Goal: Task Accomplishment & Management: Manage account settings

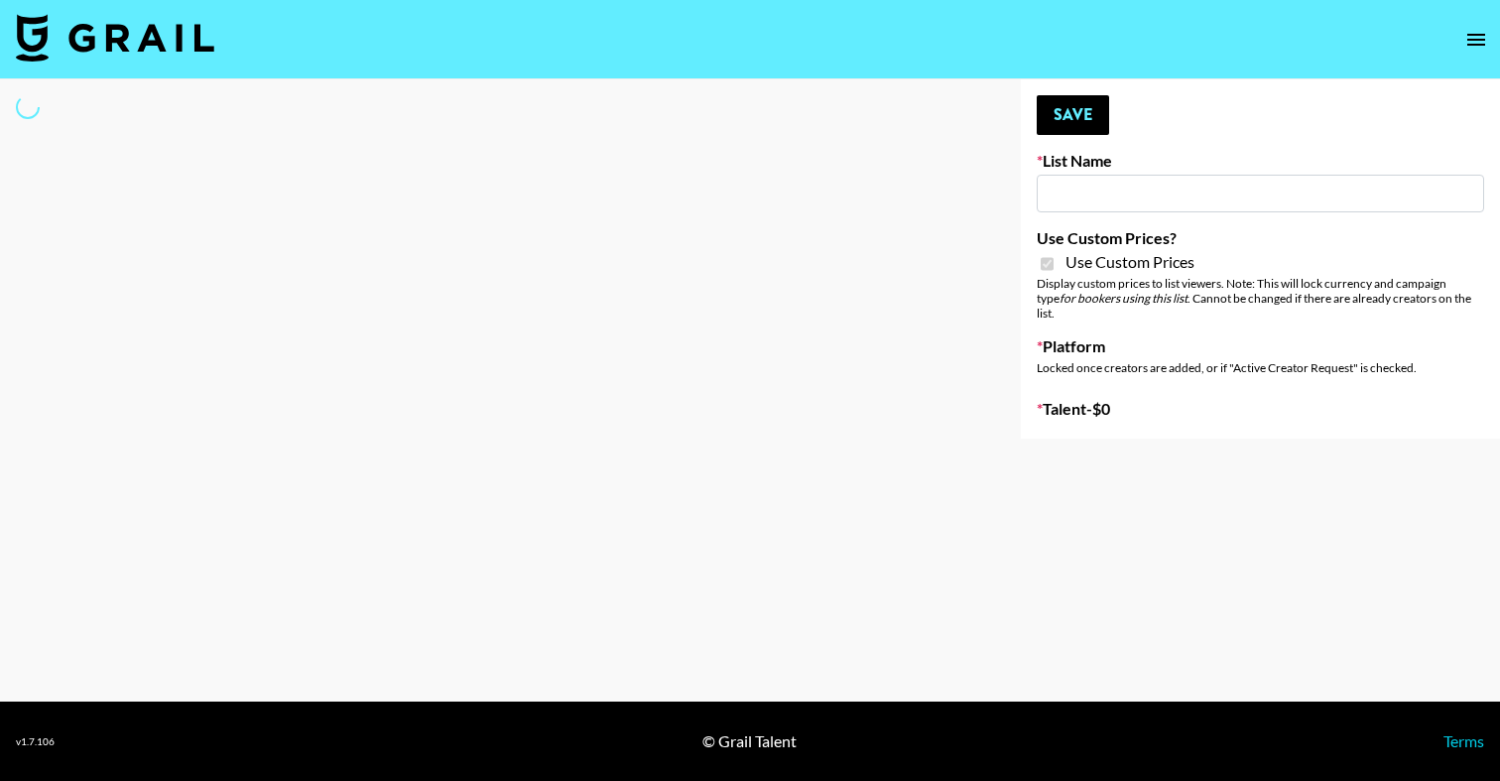
select select "Brand"
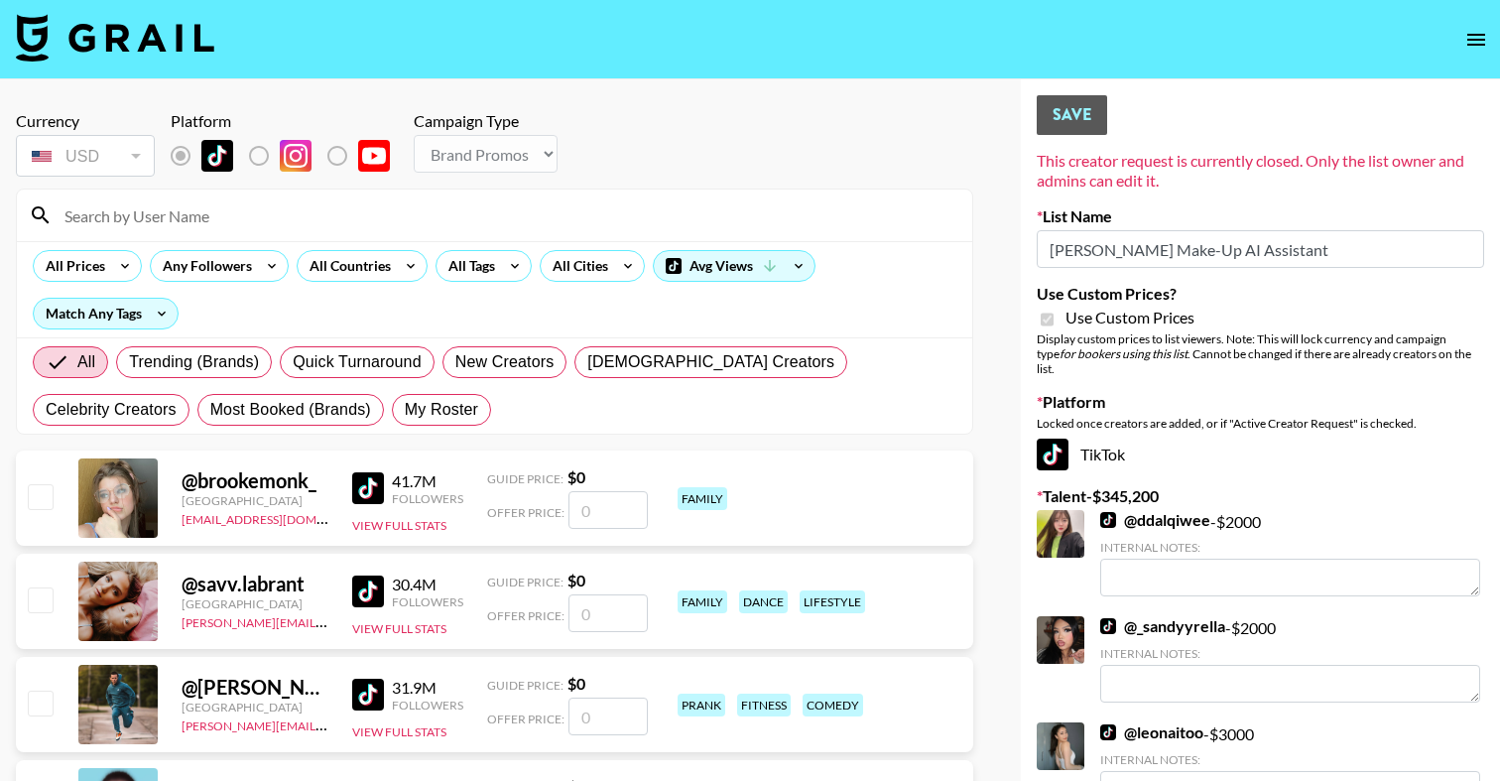
type input "Pretti Make-Up AI Assistant"
checkbox input "true"
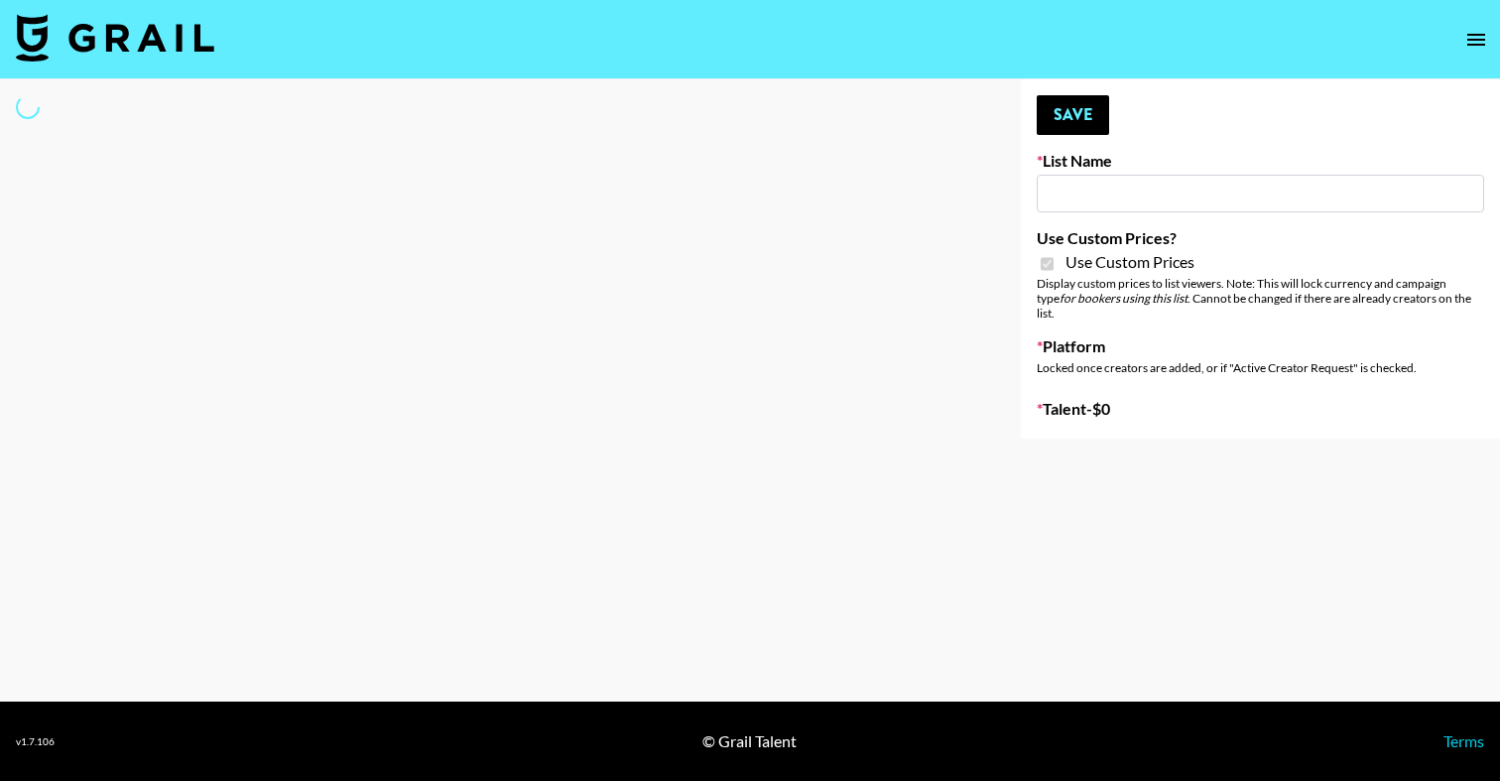
type input "Hily ([DATE])"
checkbox input "true"
select select "Brand"
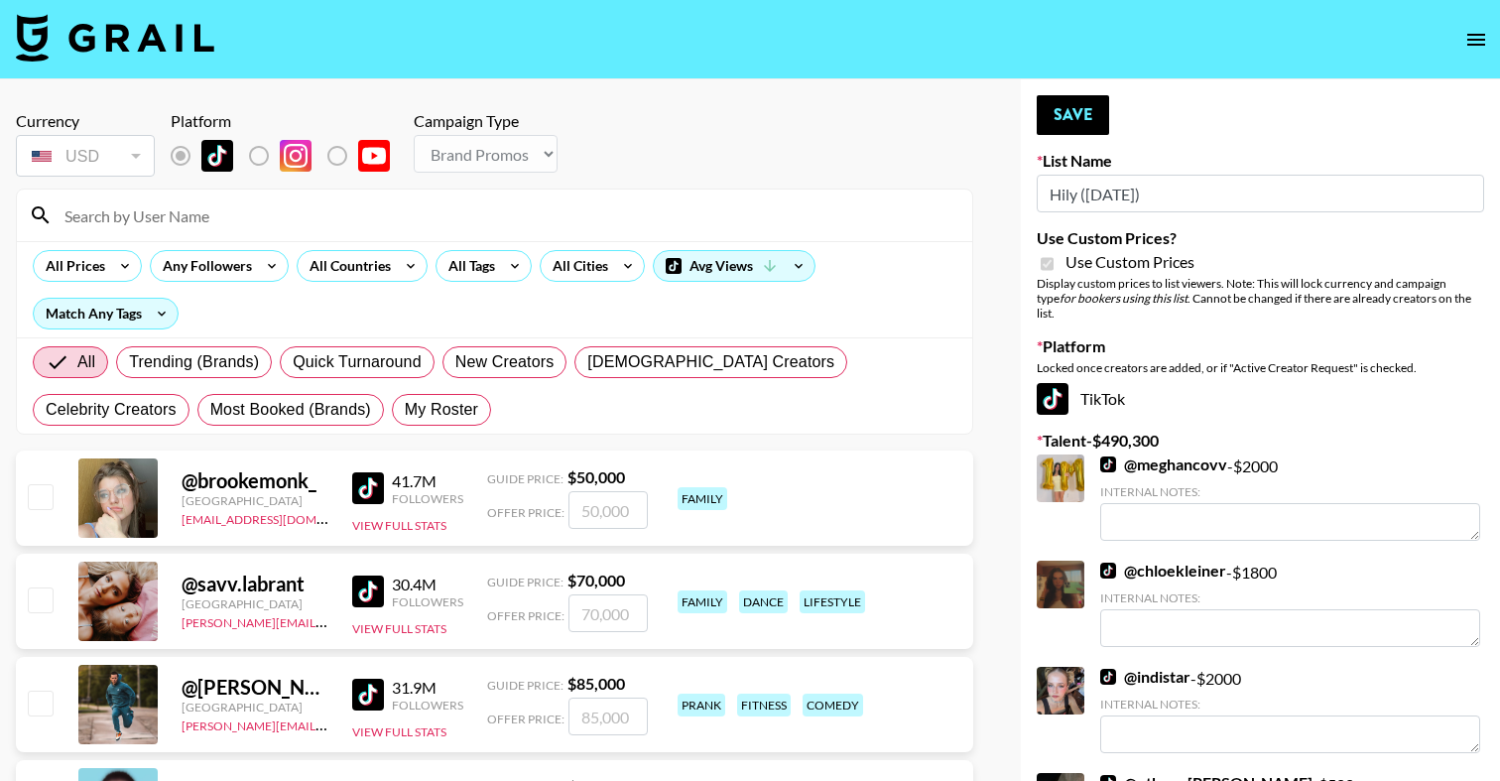
click at [445, 229] on input at bounding box center [507, 215] width 908 height 32
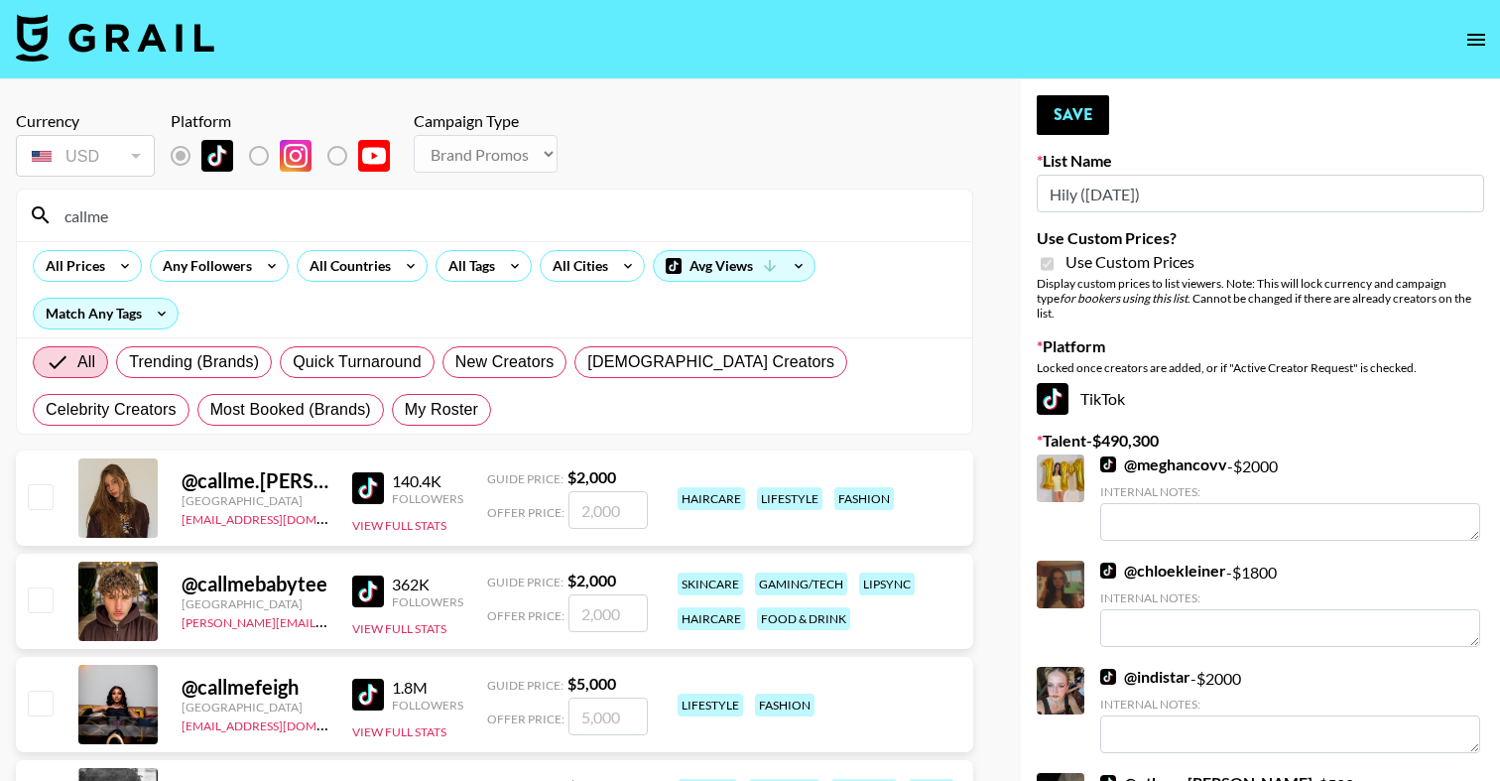
type input "callme"
click at [40, 704] on input "checkbox" at bounding box center [40, 703] width 24 height 24
checkbox input "true"
type input "5000"
click at [583, 717] on input "5000" at bounding box center [608, 717] width 79 height 38
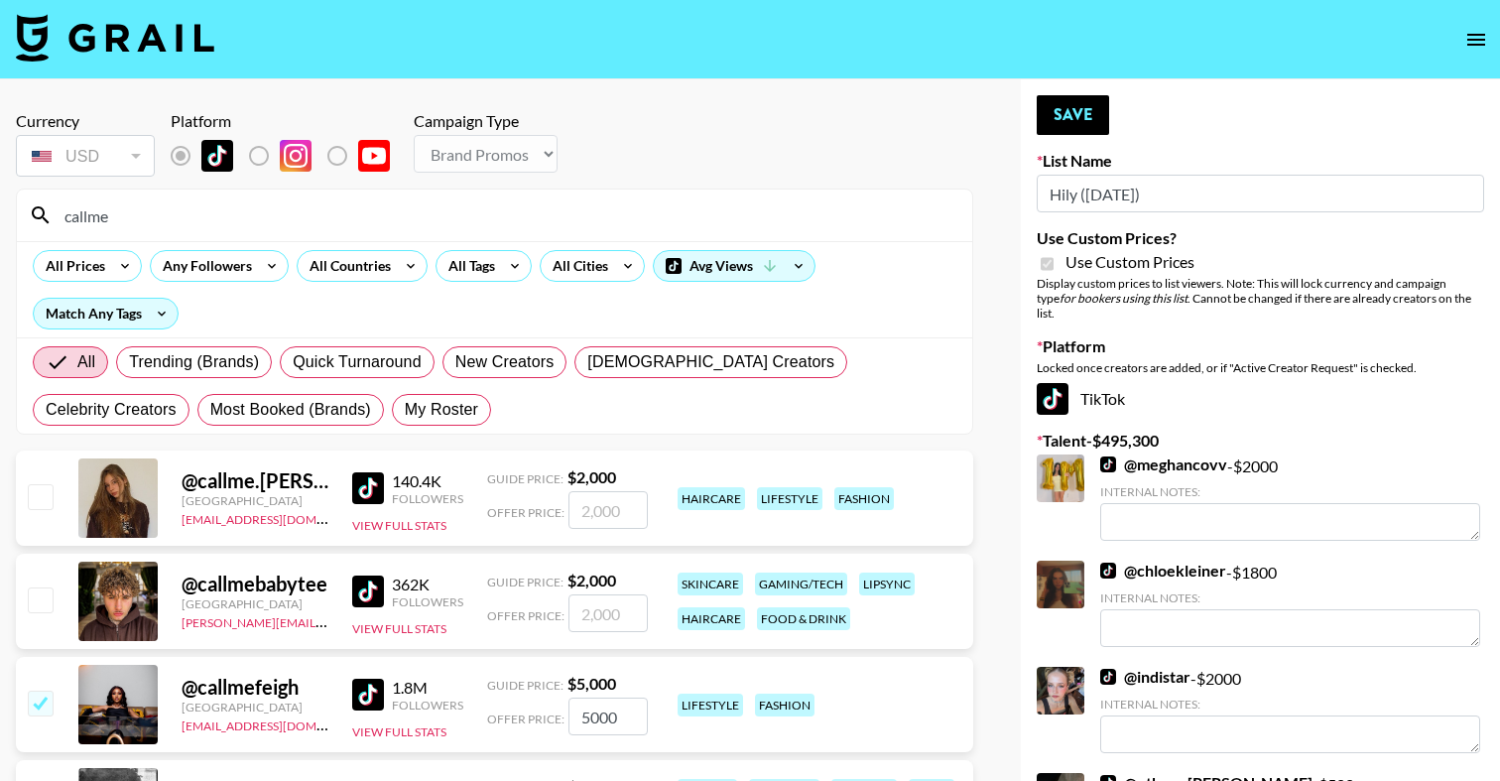
click at [589, 721] on input "5000" at bounding box center [608, 717] width 79 height 38
checkbox input "true"
type input "3000"
click at [1068, 111] on button "Save" at bounding box center [1073, 115] width 72 height 40
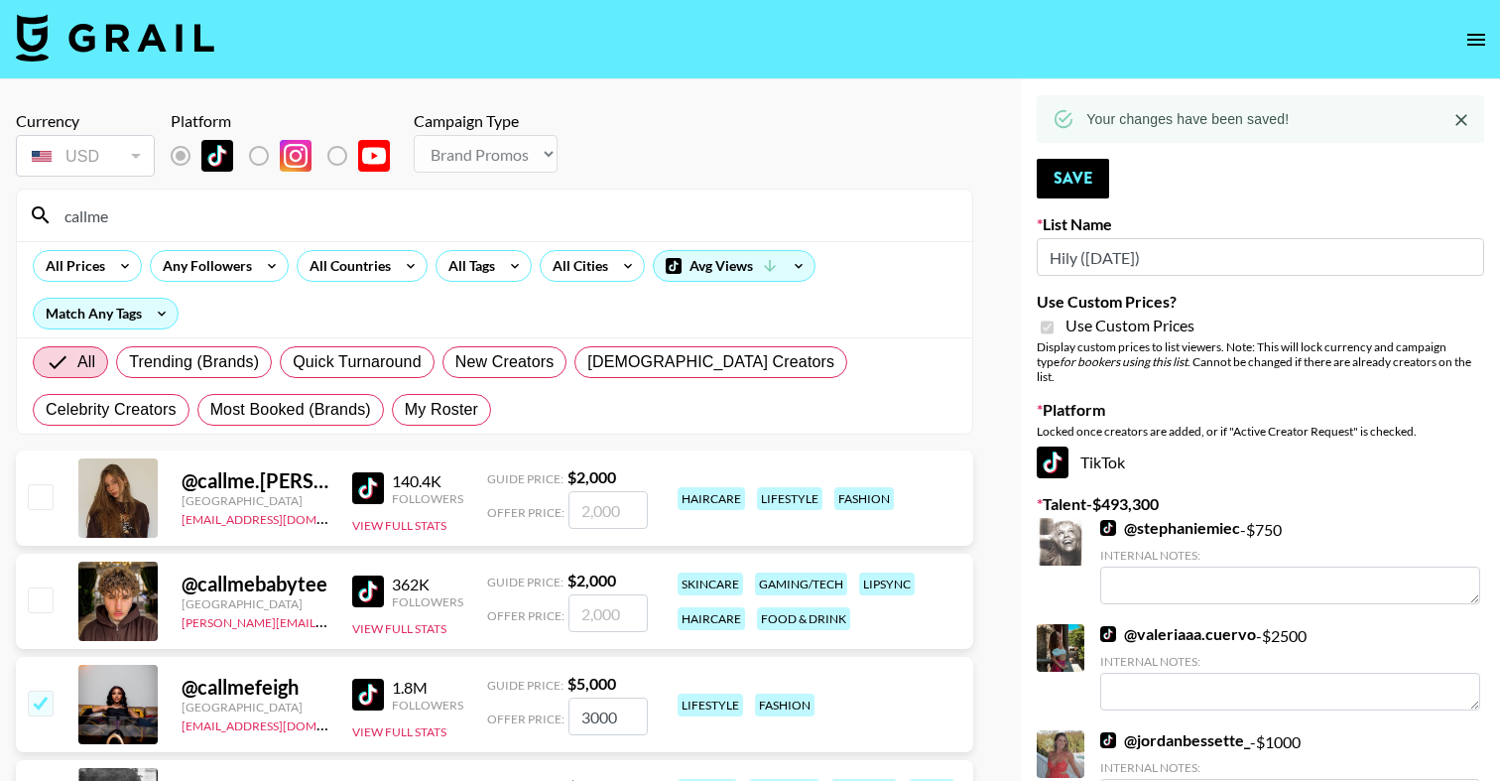
click at [526, 209] on input "callme" at bounding box center [507, 215] width 908 height 32
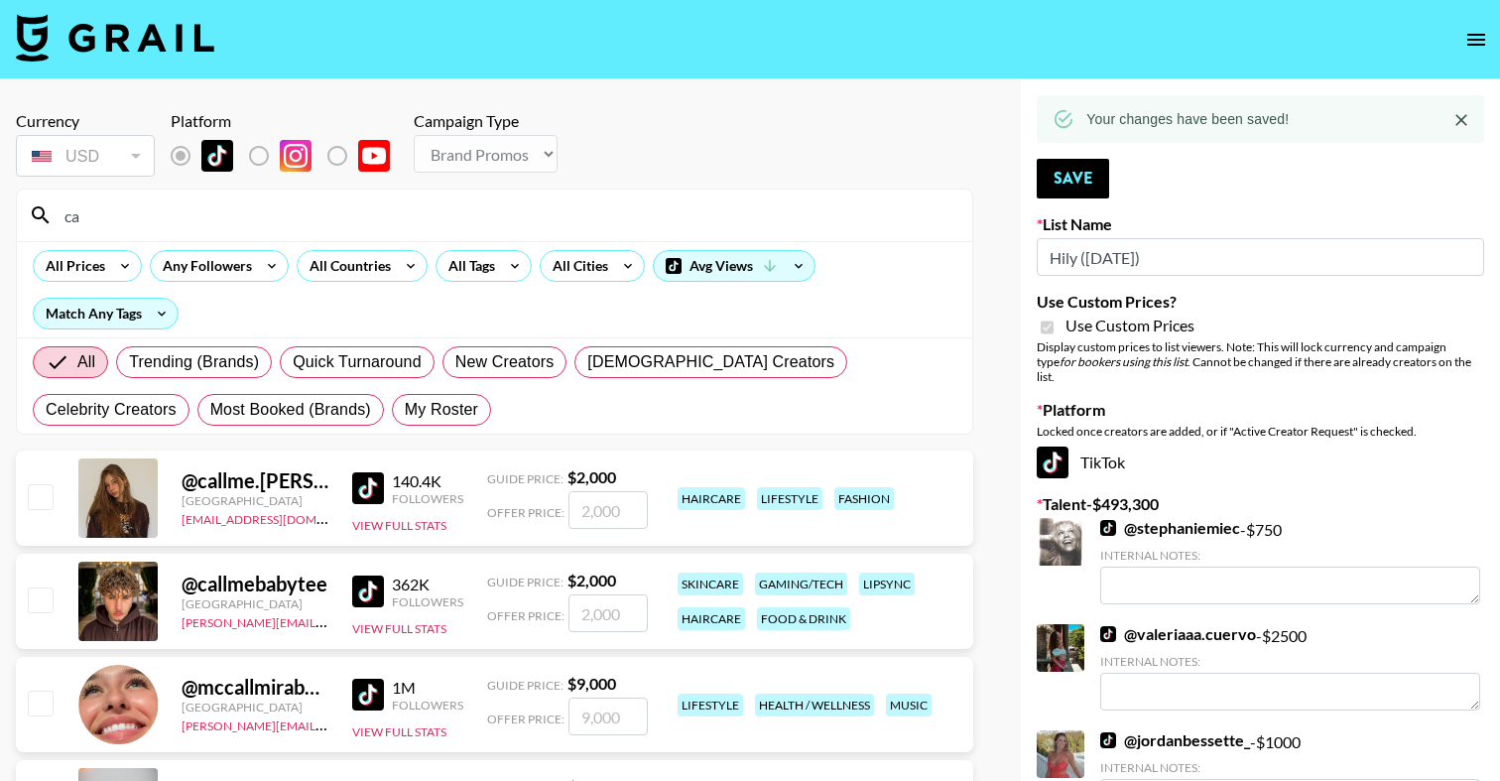
type input "c"
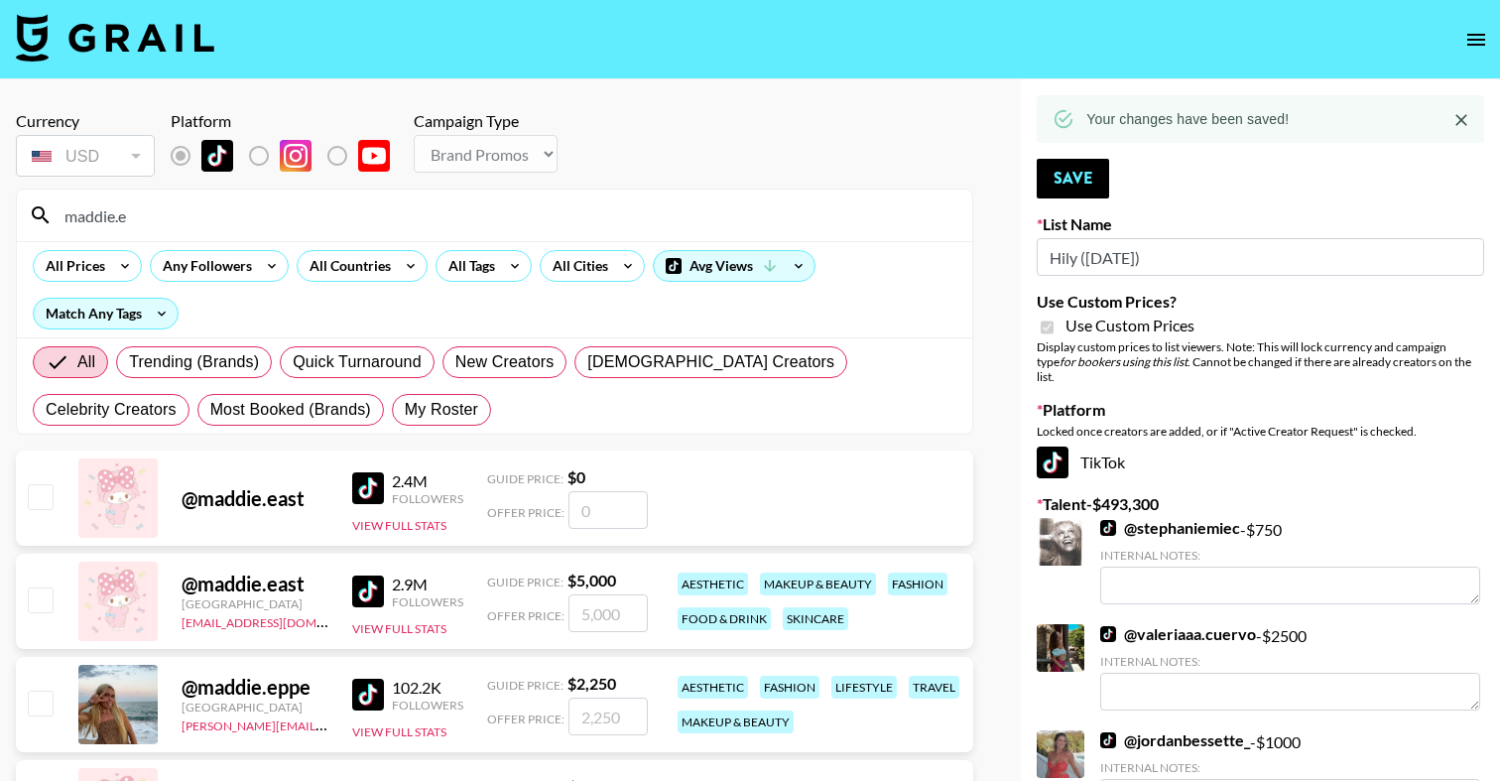
type input "maddie.e"
click at [45, 589] on input "checkbox" at bounding box center [40, 599] width 24 height 24
checkbox input "true"
type input "5000"
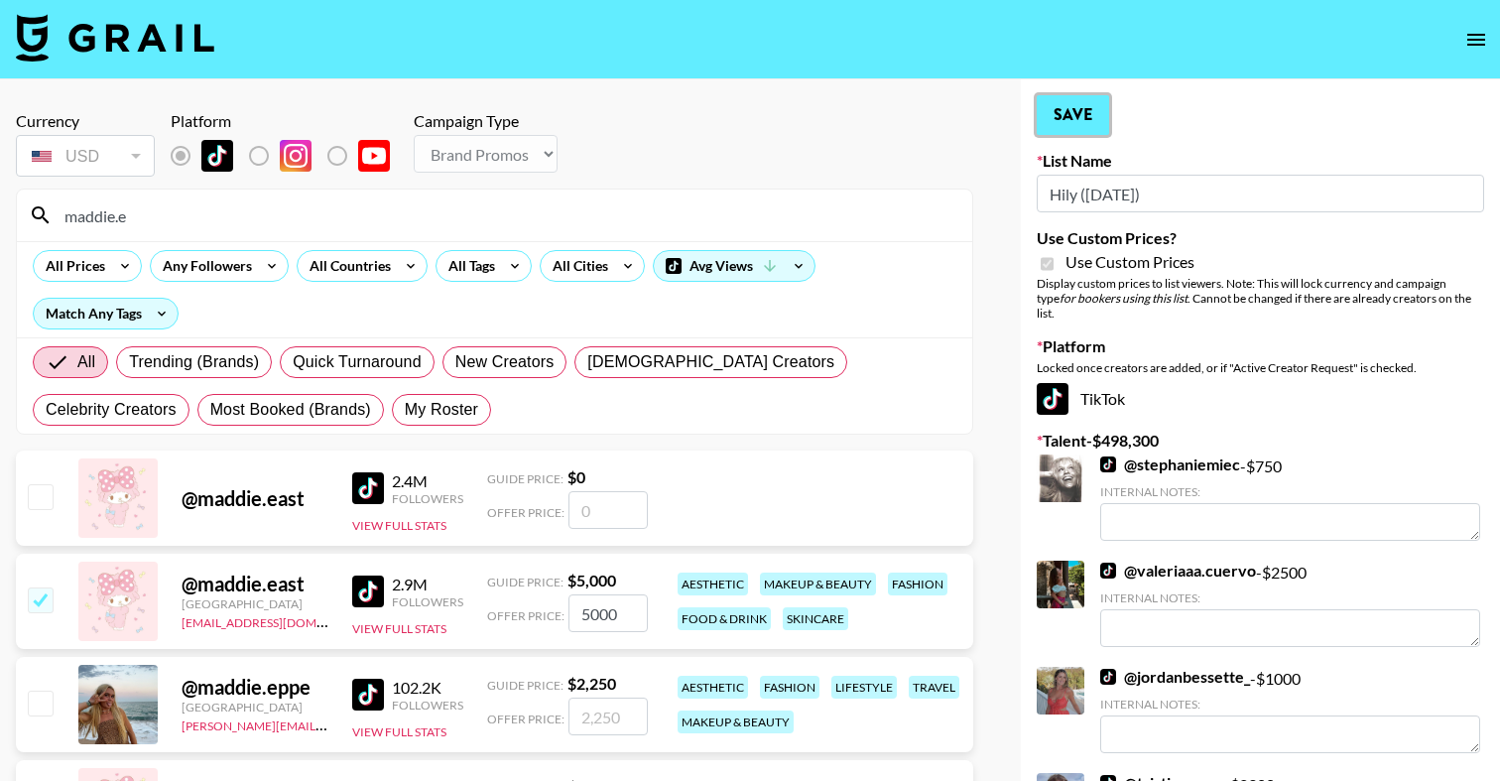
click at [1068, 120] on button "Save" at bounding box center [1073, 115] width 72 height 40
